Goal: Find specific page/section: Find specific page/section

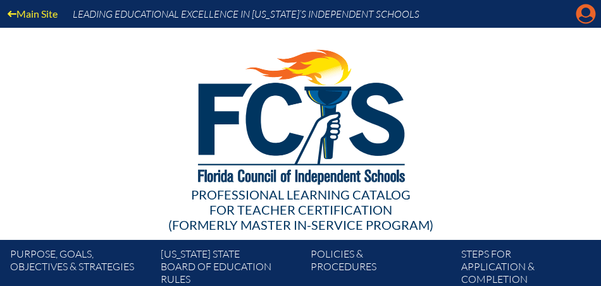
click at [581, 12] on icon "Manage account" at bounding box center [585, 14] width 20 height 20
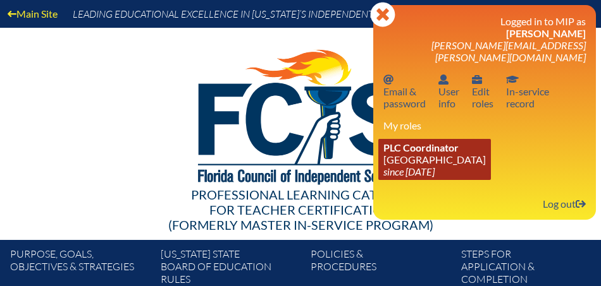
click at [406, 148] on link "PLC Coordinator [GEOGRAPHIC_DATA] since [DATE]" at bounding box center [434, 159] width 113 height 41
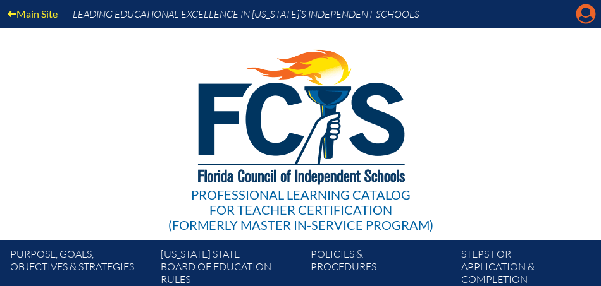
click at [585, 15] on icon "Manage account" at bounding box center [585, 14] width 20 height 20
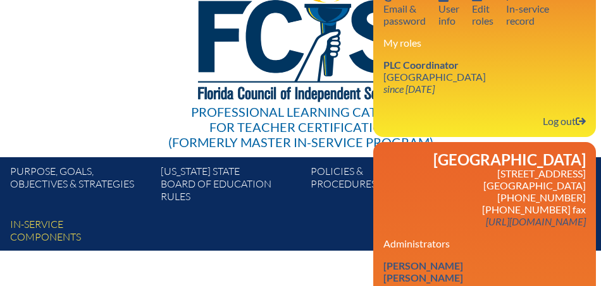
scroll to position [73, 0]
